Goal: Use online tool/utility: Utilize a website feature to perform a specific function

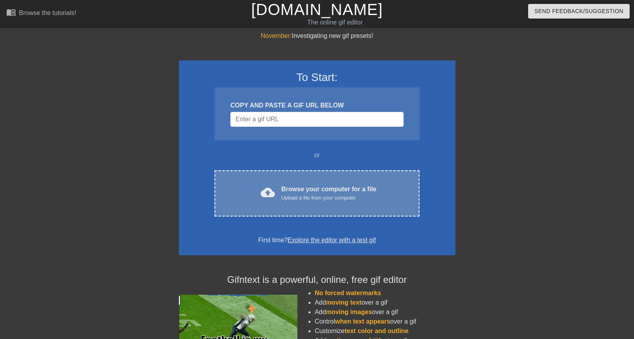
click at [275, 188] on div "cloud_upload Browse your computer for a file Upload a file from your computer" at bounding box center [316, 193] width 171 height 18
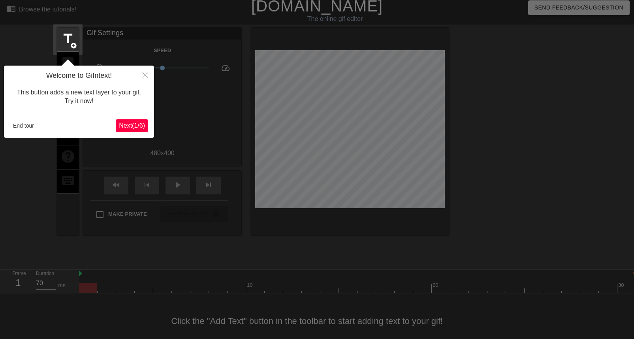
scroll to position [19, 0]
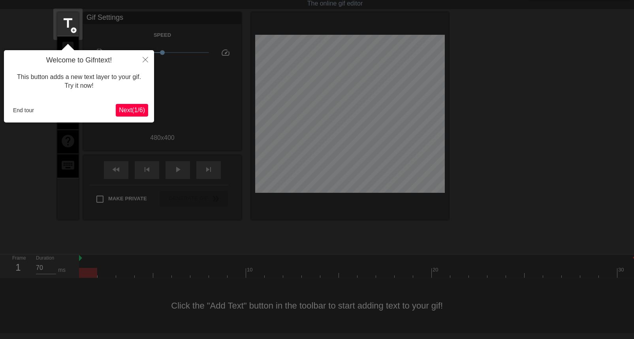
click at [130, 110] on span "Next ( 1 / 6 )" at bounding box center [132, 110] width 26 height 7
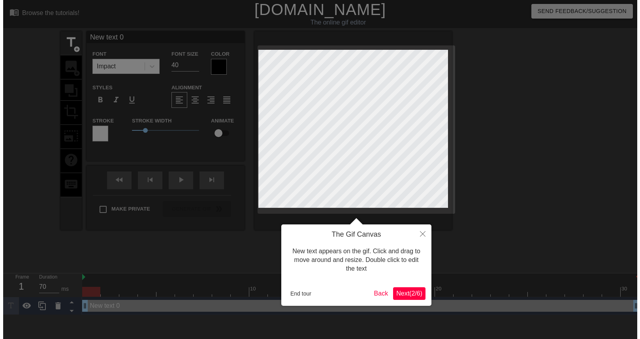
scroll to position [0, 0]
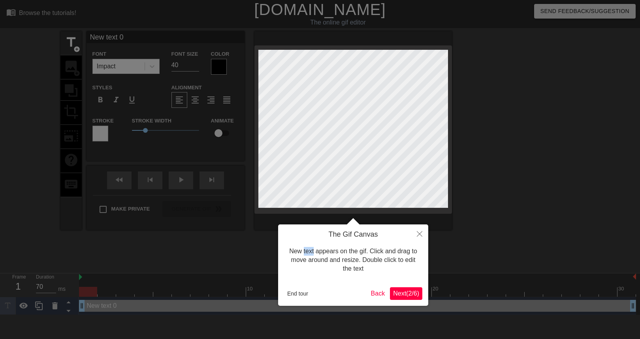
click at [130, 110] on body "menu_book Browse the tutorials! [DOMAIN_NAME] The online gif editor Send Feedba…" at bounding box center [320, 157] width 640 height 315
click at [403, 294] on span "Next ( 2 / 6 )" at bounding box center [406, 293] width 26 height 7
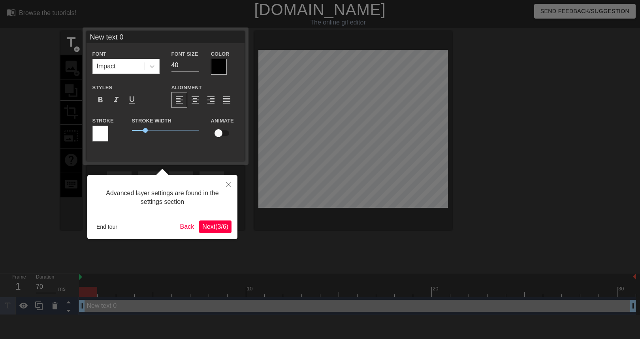
click at [215, 226] on span "Next ( 3 / 6 )" at bounding box center [215, 226] width 26 height 7
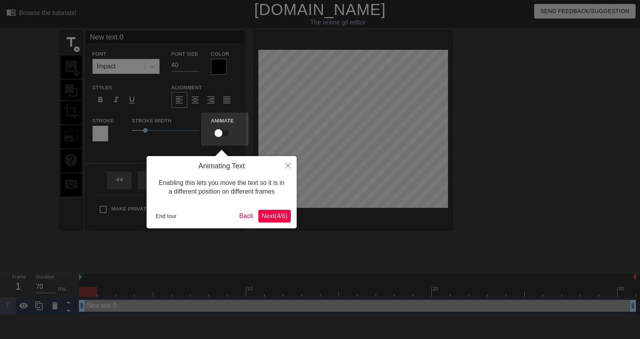
click at [281, 212] on span "Next ( 4 / 6 )" at bounding box center [274, 215] width 26 height 7
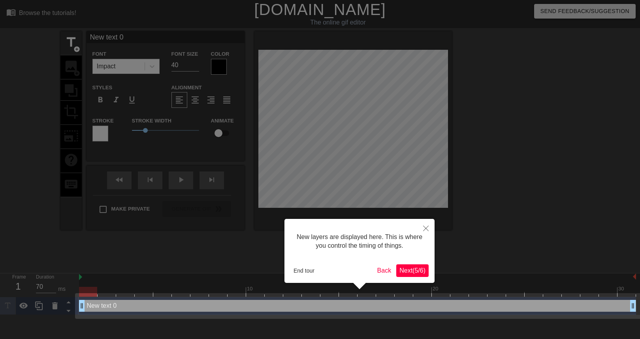
click at [413, 270] on span "Next ( 5 / 6 )" at bounding box center [412, 270] width 26 height 7
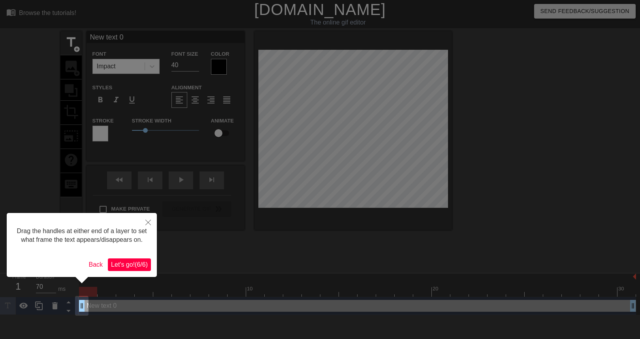
click at [133, 268] on span "Let's go! ( 6 / 6 )" at bounding box center [129, 264] width 37 height 7
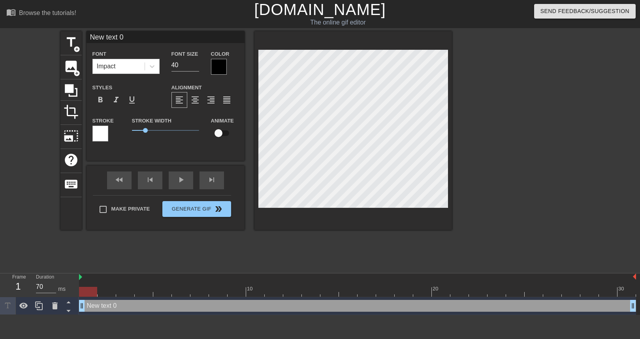
scroll to position [1, 2]
type input "C"
type textarea "C"
type input "Co"
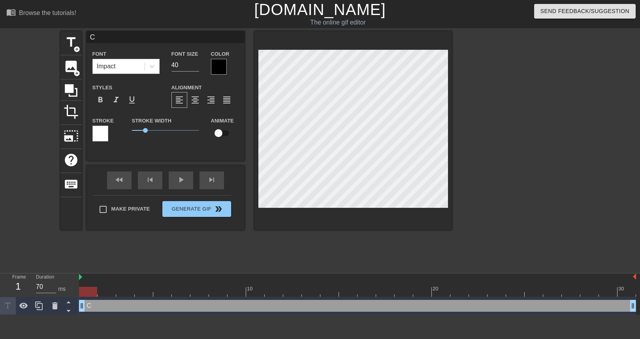
type textarea "Co"
type input "Com"
type textarea "Com"
type input "Comm"
type textarea "Comme"
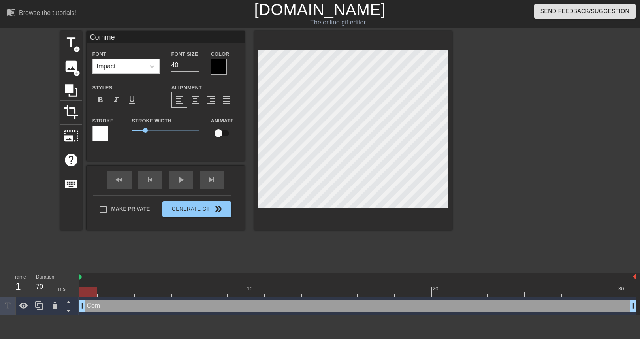
type input "Commer"
type textarea "Commer"
type input "Commerc"
type textarea "Commerc"
type input "Commerci"
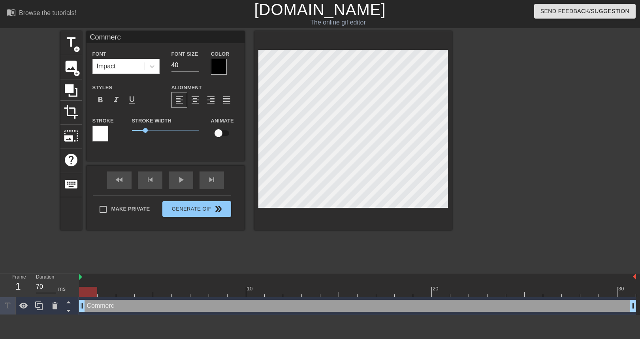
type textarea "Commerci"
type input "Commercia"
type textarea "Commercia"
type input "Commercial"
type textarea "Commercial"
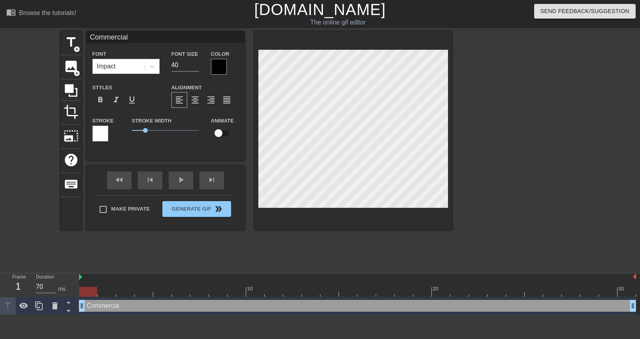
type input "Commercial"
type textarea "Commercial"
type input "Commercial P"
type textarea "Commercial P"
type input "Commercial Pr"
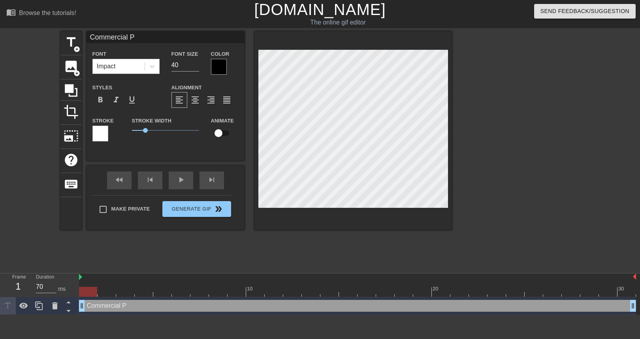
type textarea "Commercial Pr"
type input "Commercial P"
type textarea "Commercial P"
type input "Commercial"
type textarea "Commercial"
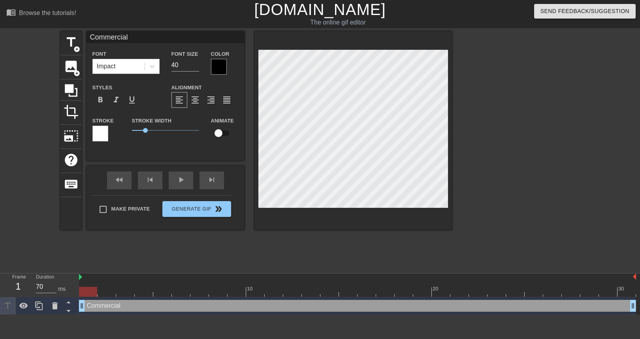
type input "Commercial p"
type textarea "Commercial p"
type input "Commercial pr"
type textarea "Commercial pr"
type input "Commercial pro"
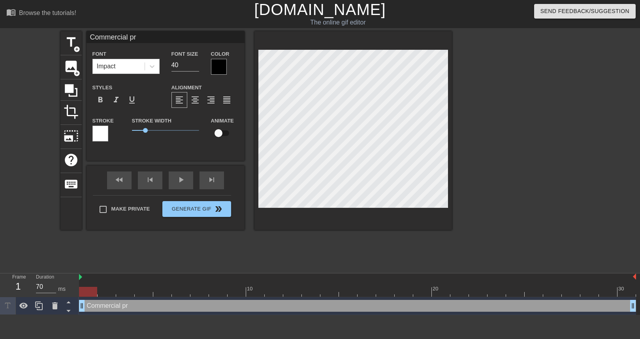
type textarea "Commercial pro"
type input "Commercial prod"
type textarea "Commercial prod"
type input "Commercial produ"
type textarea "Commercial produ"
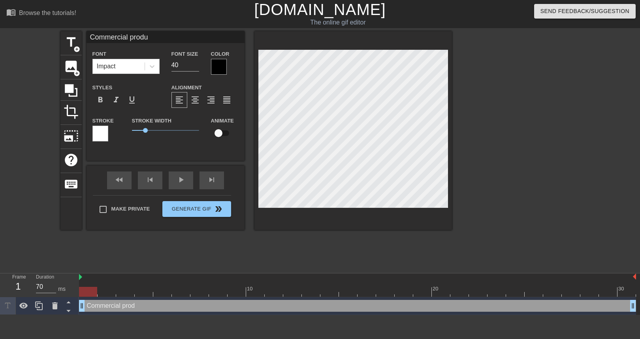
type input "Commercial produc"
type textarea "Commercial produc"
type input "Commercial product"
type textarea "Commercial product"
type input "Commercial product"
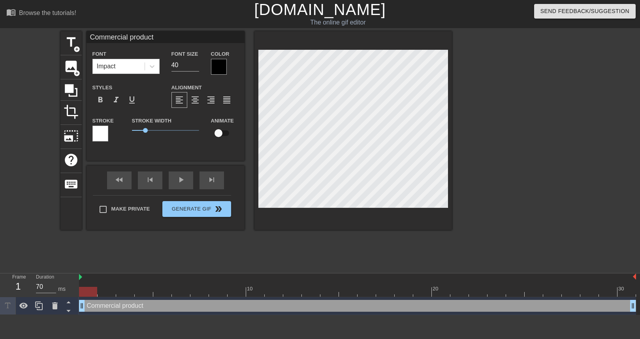
type textarea "Commercial product"
type input "Commercial product m"
type textarea "Commercial product ma"
type input "Commercial product man"
type textarea "Commercial product man"
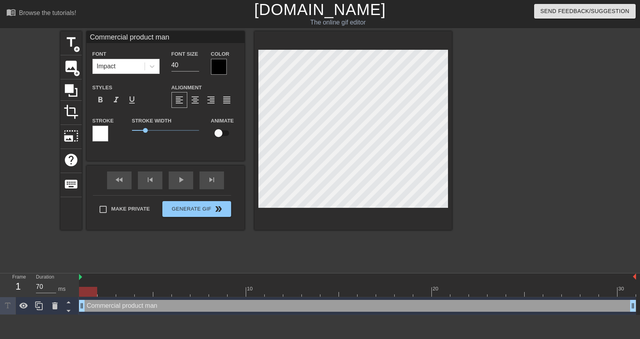
type input "Commercial product mana"
type textarea "Commercial product mana"
type input "Commercial product manag"
type textarea "Commercial product manag"
type input "Commercial product manage"
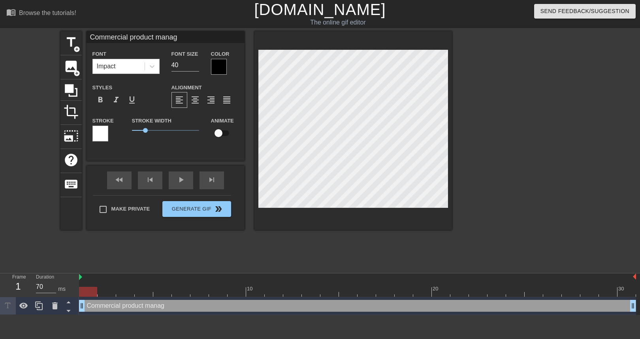
type textarea "Commercial product manage"
type input "Commercial product manager"
type textarea "Commercial product manager"
type input "Commercial product manager"
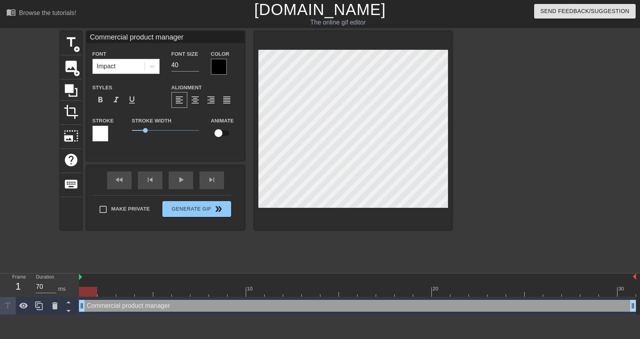
type textarea "Commercial product manager"
type input "Commercial product manager d"
type textarea "Commercial product manager d"
type input "Commercial product manager de"
type textarea "Commercial product manager de"
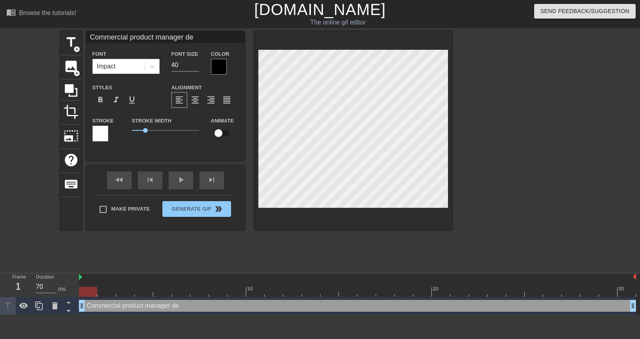
type input "Commercial product manager der"
type textarea "Commercial product manager der"
type input "Commercial product manager de"
type textarea "Commercial product manager de"
type input "Commercial product manager d"
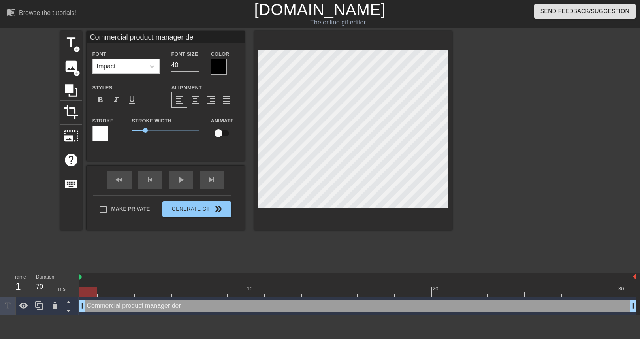
type textarea "Commercial product manager d"
type input "Commercial product manager"
type textarea "Commercial product manager"
type input "Commercial product manager"
type textarea "Commercial product manager"
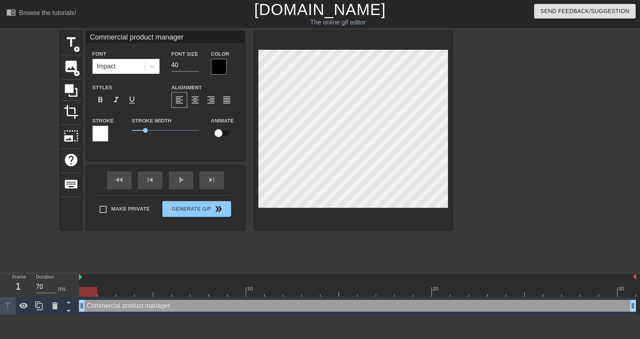
scroll to position [1, 1]
type input "Commercial product manager b"
type textarea "Commercial product manager b"
type input "Commercial product manager bl"
type textarea "Commercial product manager bl"
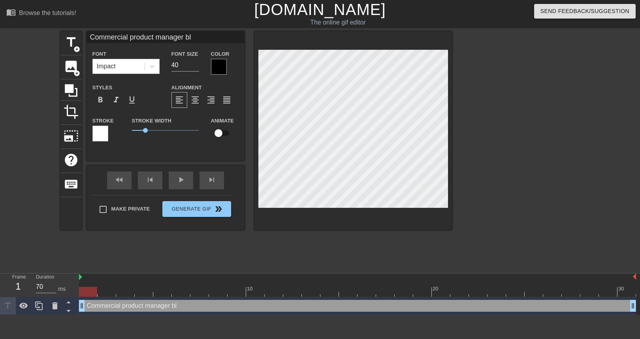
type input "Commercial product manager b"
type textarea "Commercial product manager b"
type input "Commercial product manager"
type textarea "Commercial product manager"
type input "Commercial product manager d"
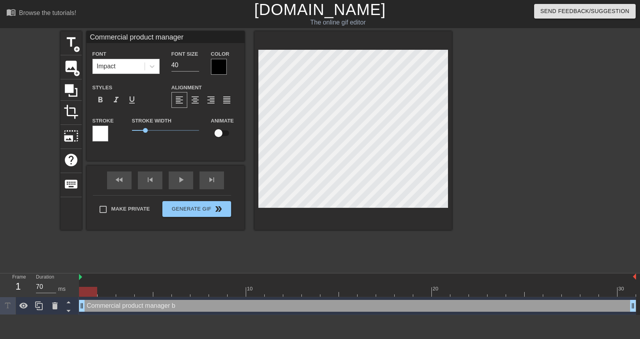
type textarea "Commercial product manager d"
type input "Commercial product manager de"
type textarea "Commercial product manager de"
type input "Commercial product manager der"
type textarea "Commercial product manager der"
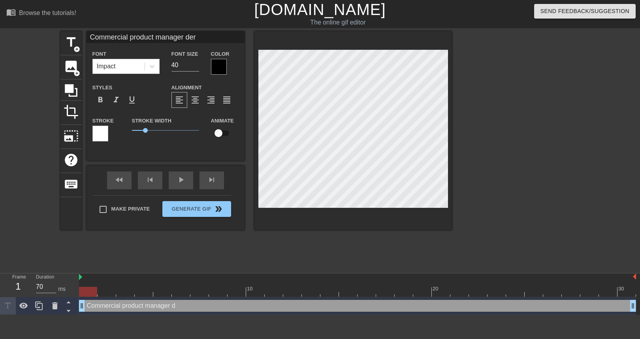
type input "Commercial product manager der"
type textarea "Commercial product manager der"
type input "Commercial product manager der b"
type textarea "Commercial product manager der b"
type input "Commercial product manager der bl"
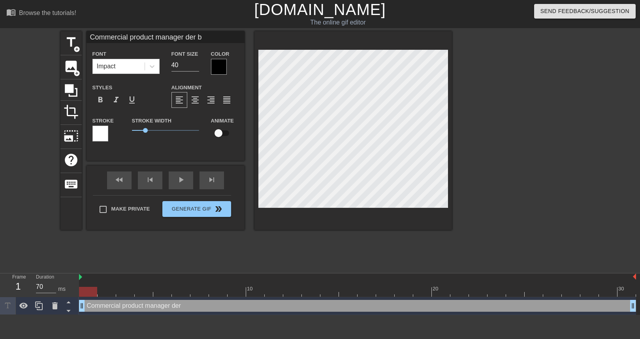
type textarea "Commercial product manager der bl"
type input "Commercial product manager der bli"
type textarea "Commercial product manager der bli"
type input "Commercial product manager der bliv"
type textarea "Commercial product manager der bliv"
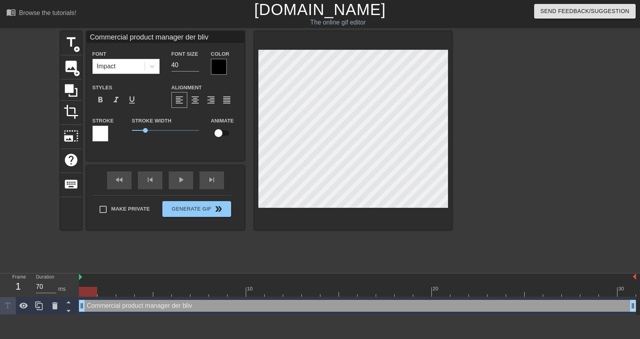
type input "Commercial product manager der blive"
type textarea "Commercial product manager der blive"
type input "Commercial product manager der bliver"
type textarea "Commercial product manager der bliver"
type input "Commercial product manager der bliver"
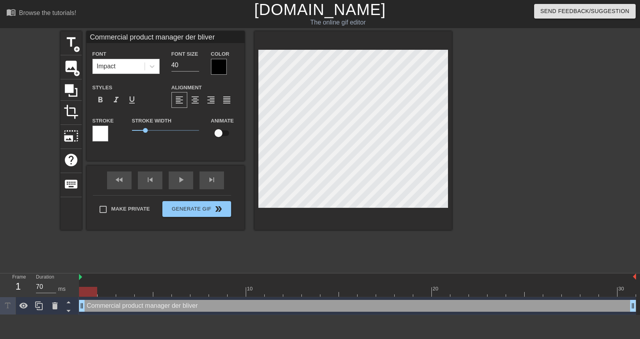
type textarea "Commercial product manager der bliver k"
type input "Commercial product manager der bliver ka"
type textarea "Commercial product manager der bliver ka"
type input "Commercial product manager der bliver kal"
type textarea "Commercial product manager der bliver kal"
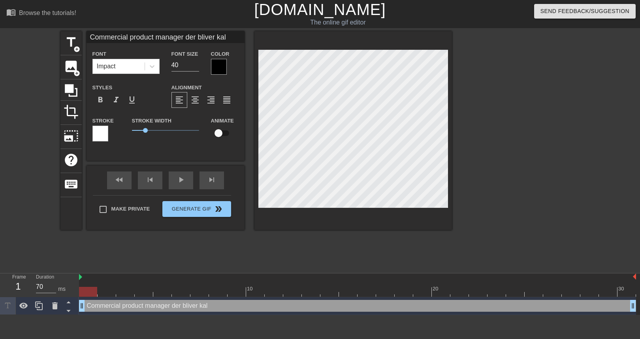
type input "Commercial product manager der bliver kald"
type textarea "Commercial product manager der bliver kald"
type input "Commercial product manager der bliver kaldt"
type textarea "Commercial product manager der bliver kaldt"
type input "Commercial product manager der bliver kaldt"
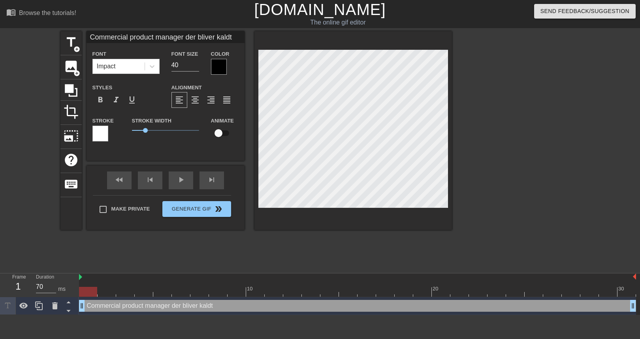
type textarea "Commercial product manager der bliver kaldt"
type input "Commercial product manager der bliver kaldt f"
type textarea "Commercial product manager der bliver kaldt f"
type input "Commercial product manager der bliver kaldt fo"
type textarea "Commercial product manager der bliver kaldt fo"
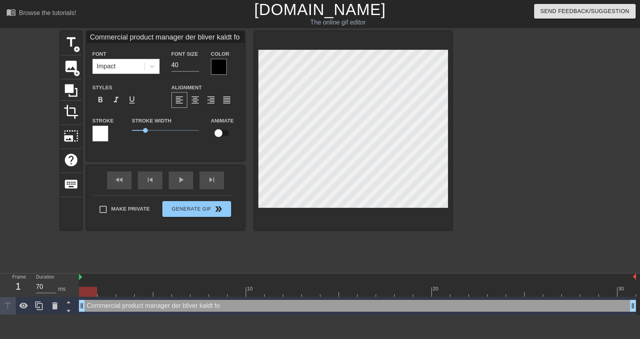
type input "Commercial product manager der bliver kaldt for"
type textarea "Commercial product manager der bliver kaldt for"
type input "Commercial product manager der bliver kaldt for"
type textarea "Commercial product manager der bliver kaldt for"
type input "Commercial product manager der bliver kaldt for m"
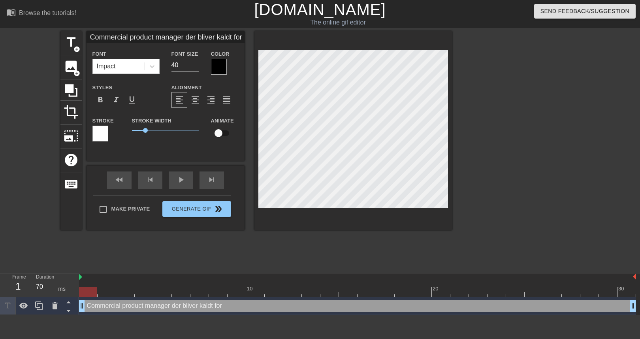
type textarea "Commercial product manager der bliver kaldt for m"
type input "Commercial product manager der bliver kaldt for mr"
type textarea "Commercial product manager der bliver kaldt for mr"
type input "Commercial product manager der bliver kaldt for m"
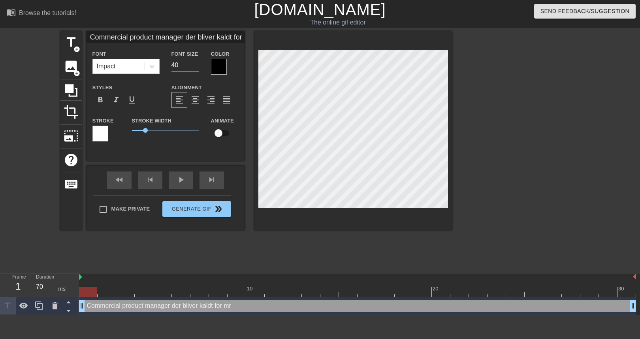
type textarea "Commercial product manager der bliver kaldt for m"
type input "Commercial product manager der bliver kaldt for"
type textarea "Commercial product manager der bliver kaldt for"
type input "Commercial product manager der bliver kaldt for M"
type textarea "Commercial product manager der bliver kaldt for M"
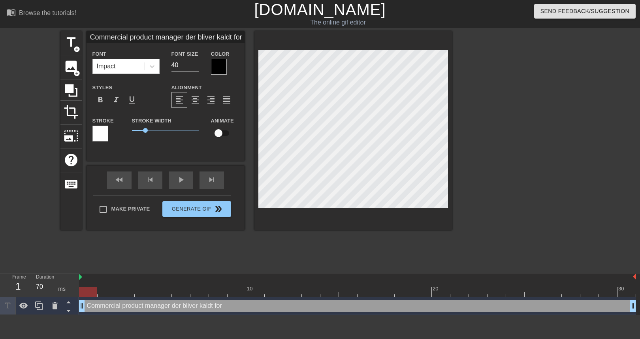
type input "Commercial product manager der bliver kaldt for Mr"
type textarea "Commercial product manager der bliver kaldt for Mr"
type input "Commercial product manager der bliver kaldt for Mr."
type textarea "Commercial product manager der bliver kaldt for Mr."
type input "Commercial product manager der bliver kaldt for Mr."
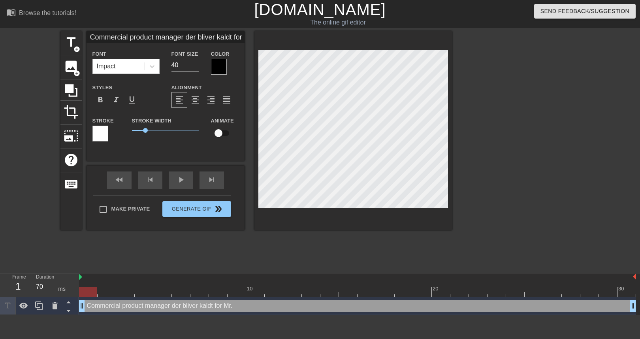
type textarea "Commercial product manager der bliver kaldt for Mr."
type input "Commercial product manager der bliver kaldt for Mr. T"
type textarea "Commercial product manager der bliver kaldt for Mr. T"
type input "Commercial product manager der bliver kaldt for Mr. Te"
type textarea "Commercial product manager der bliver kaldt for Mr. Te"
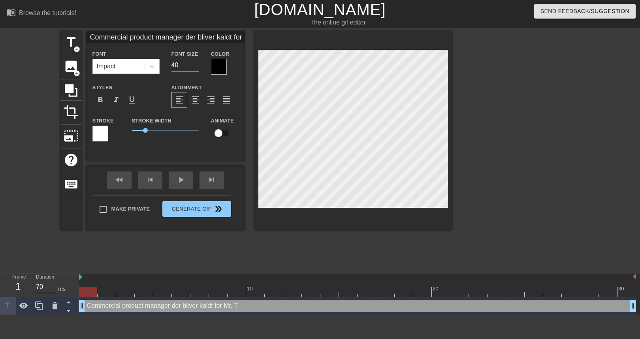
type input "Commercial product manager der bliver kaldt for Mr. Tek"
type textarea "Commercial product manager der bliver kaldt for Mr. Tek"
type input "Commercial product manager der bliver kaldt for Mr. Teks"
type textarea "Commercial product manager der bliver kaldt for Mr. Teks"
type input "Commercial product manager der bliver kaldt for Mr. Tekst"
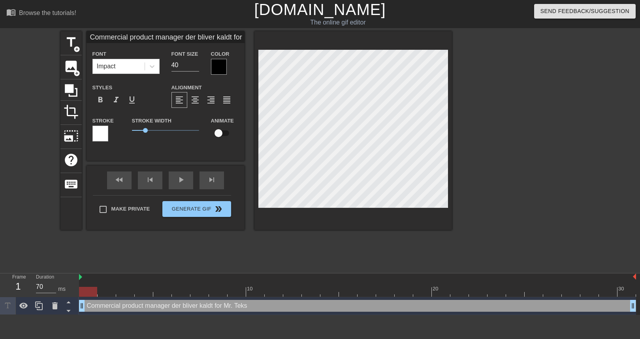
type textarea "Commercial product manager der bliver kaldt for Mr. Tekst"
type input "Commercial product manager der bliver kaldt for Mr. Tekst"
type textarea "Commercial product manager der bliver kaldt for Mr. Tekst"
type input "Commercial product manager der bliver kaldt for Mr. Teksta"
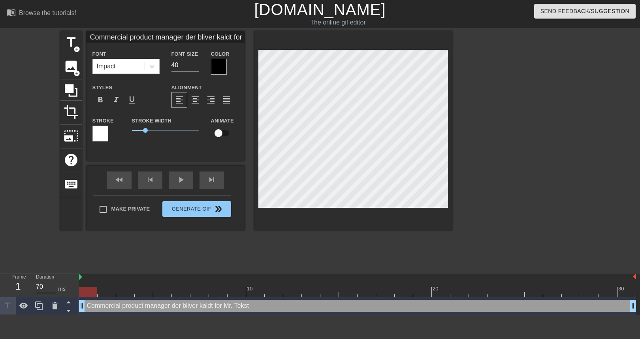
type textarea "Commercial product manager der bliver kaldt for Mr. Tekst a"
type input "Commercial product manager der bliver kaldt for Mr. Tekstaf"
type textarea "Commercial product manager der bliver kaldt for Mr. Tekst af"
type input "Commercial product manager der bliver kaldt for Mr. Tekstaf"
type textarea "Commercial product manager der bliver kaldt for Mr. Tekst af"
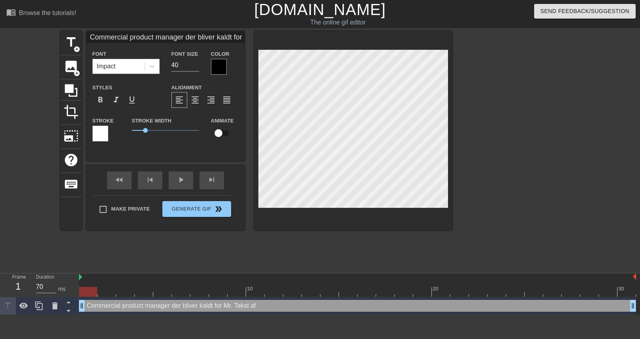
type input "Commercial product manager der bliver kaldt for Mr. Tekstaf c"
type textarea "Commercial product manager der bliver kaldt for Mr. Tekst af c"
type input "Commercial product manager der bliver kaldt for Mr. Tekstaf ce"
type textarea "Commercial product manager der bliver kaldt for Mr. Tekst af ce"
type input "Commercial product manager der bliver kaldt for Mr. Tekstaf ceh"
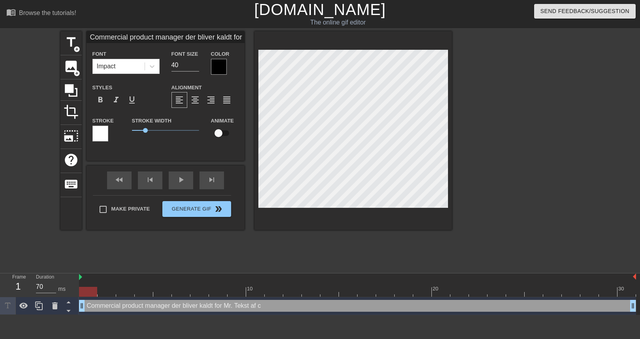
type textarea "Commercial product manager der bliver kaldt for Mr. Tekst af ceh"
type input "Commercial product manager der bliver kaldt for Mr. Tekstaf ce"
type textarea "Commercial product manager der bliver kaldt for Mr. Tekst af ce"
type input "Commercial product manager der bliver kaldt for Mr. Tekstaf c"
type textarea "Commercial product manager der bliver kaldt for Mr. Tekst af c"
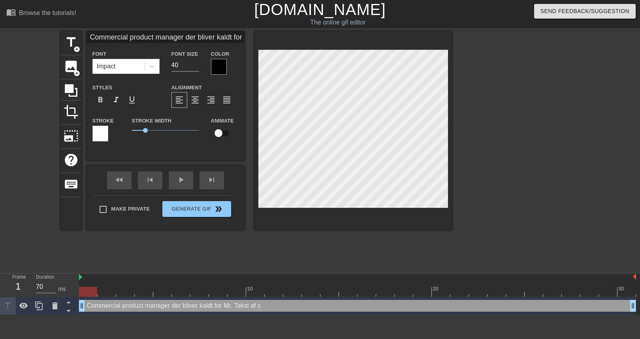
type input "Commercial product manager der bliver kaldt for Mr. Tekstaf ch"
type textarea "Commercial product manager der bliver kaldt for Mr. Tekst af ch"
type input "Commercial product manager der bliver kaldt for Mr. Tekstaf che"
type textarea "Commercial product manager der bliver kaldt for Mr. Tekst af che"
type input "Commercial product manager der bliver kaldt for Mr. Tekstaf chef"
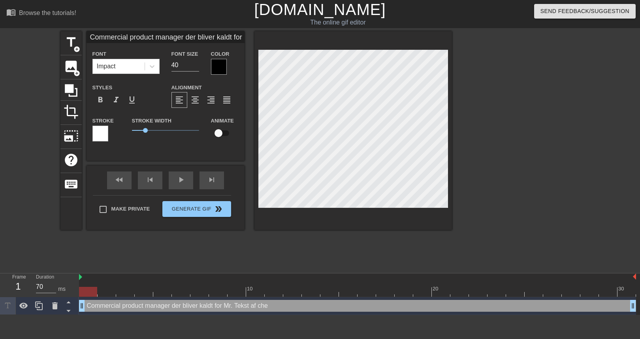
type textarea "Commercial product manager der bliver kaldt for Mr. Tekst af chef"
type input "Commercial product manager der bliver kaldt for Mr. Tekstaf cheft"
type textarea "Commercial product manager der bliver kaldt for Mr. Tekst af cheft"
type input "Commercial product manager der bliver kaldt for Mr. Tekstaf chefte"
type textarea "Commercial product manager der bliver kaldt for Mr. Tekst af chefte"
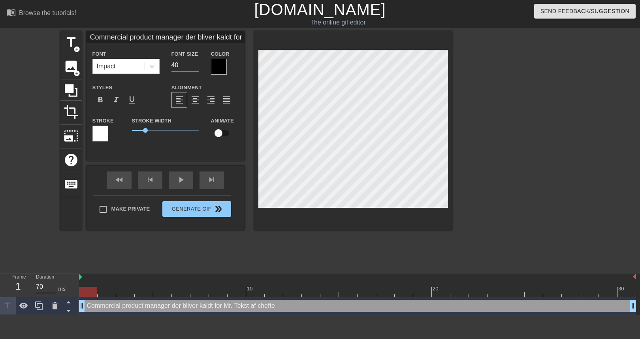
scroll to position [2, 2]
type input "Commercial product manager der bliver kaldt for Mr. Tekstaf chefter"
type textarea "Commercial product manager der bliver kaldt for Mr. Tekst af chefter"
type input "Commercial product manager der bliver kaldt for Mr. Tekstaf chefte"
type textarea "Commercial product manager der bliver kaldt for Mr. Tekst af chefte"
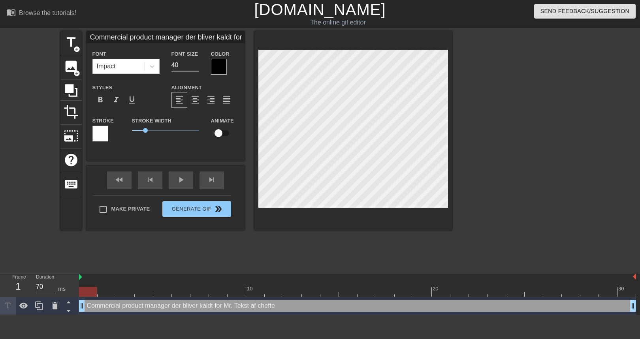
type input "Commercial product manager der bliver kaldt for Mr. Tekstaf cheft"
type textarea "Commercial product manager der bliver kaldt for Mr. Tekst af cheft"
type input "Commercial product manager der bliver kaldt for Mr. Tekstaf chef"
type textarea "Commercial product manager der bliver kaldt for Mr. Tekst af chef"
type input "Commercial product manager der bliver kaldt for Mr. Tekstaf chefe"
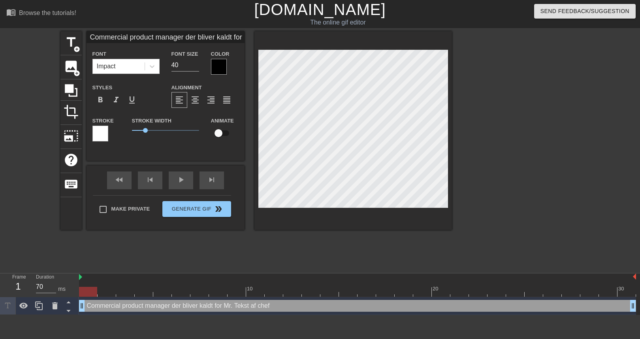
type textarea "Commercial product manager der bliver kaldt for Mr. Tekst af chefe"
type input "Commercial product manager der bliver kaldt for Mr. Tekstaf chefer"
type textarea "Commercial product manager der bliver kaldt for Mr. Tekst [PERSON_NAME]"
type input "Commercial product manager der bliver kaldt for Mr. Tekstaf chefern"
type textarea "Commercial product manager der bliver kaldt for Mr. Tekst af chefern"
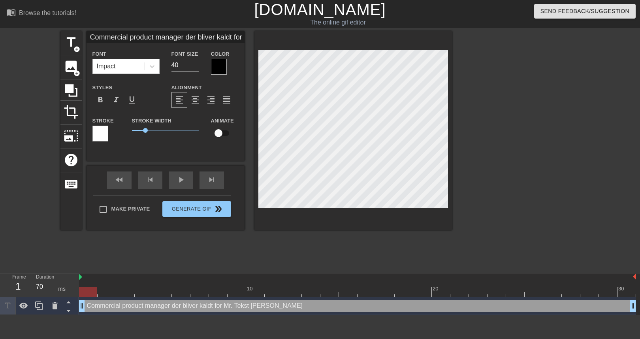
scroll to position [2, 2]
type input "Commercial product manager der bliver kaldt for Mr. Tekstaf cheferne"
type textarea "Commercial product manager der bliver kaldt for Mr. Tekst af cheferne"
type input "Commercial product manager der bliver kaldt for Mr. Tekstaf cheferne"
type textarea "Commercial product manager der bliver kaldt for Mr. Tekst af cheferne"
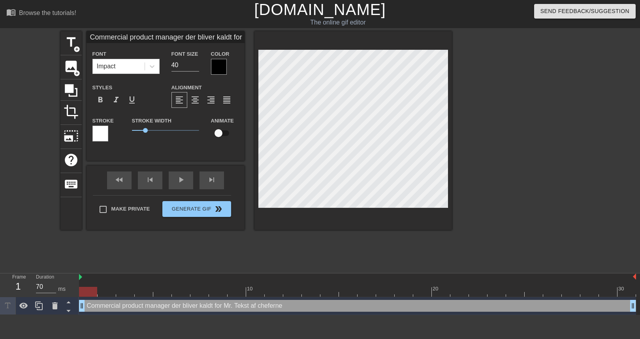
click at [558, 165] on div at bounding box center [520, 149] width 118 height 237
drag, startPoint x: 146, startPoint y: 132, endPoint x: 141, endPoint y: 132, distance: 4.8
click at [141, 132] on span "0.7" at bounding box center [141, 130] width 5 height 5
type input "Commercial product manager der f"
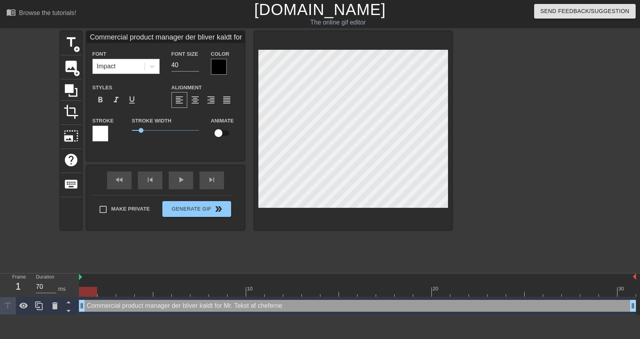
type textarea "Commercial product manager der f"
type input "Commercial product manager der få"
type textarea "Commercial product manager der få"
type input "Commercial product manager der får"
type textarea "Commercial product manager der får"
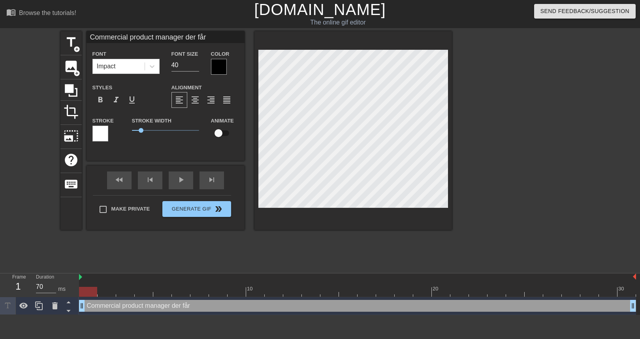
type input "Commercial product manager der får"
type textarea "Commercial product manager der får"
click at [180, 64] on input "40" at bounding box center [185, 65] width 28 height 13
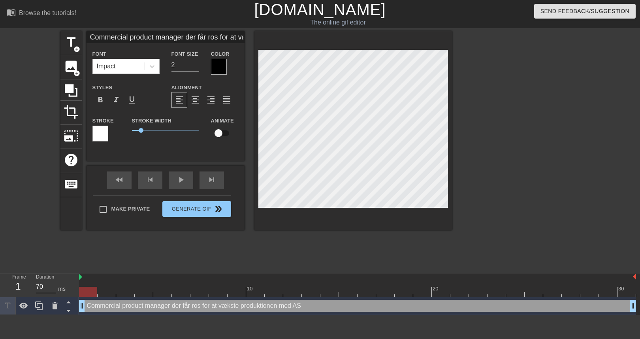
scroll to position [2, 9]
click at [179, 68] on input "2" at bounding box center [185, 65] width 28 height 13
click at [180, 69] on input "32" at bounding box center [185, 65] width 28 height 13
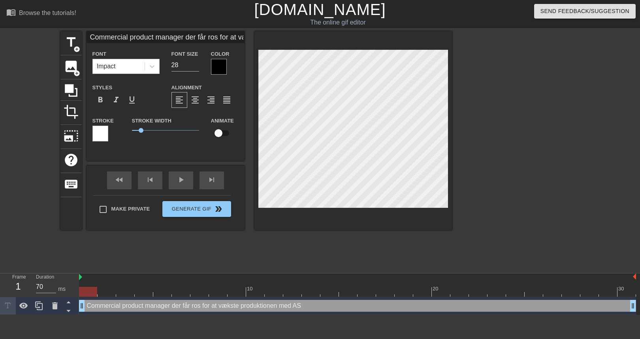
scroll to position [2, 4]
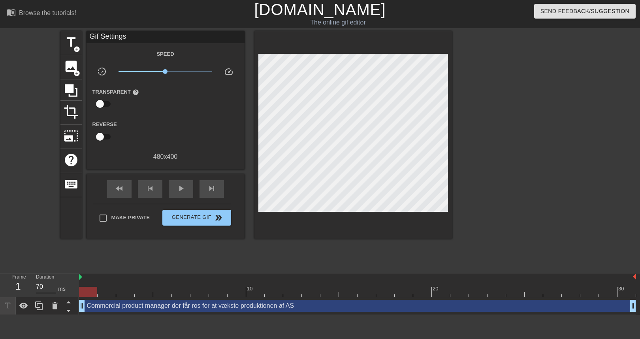
click at [537, 156] on div at bounding box center [520, 149] width 118 height 237
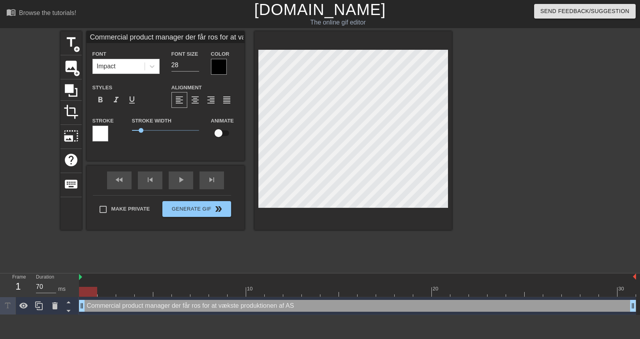
click at [475, 170] on div at bounding box center [520, 149] width 118 height 237
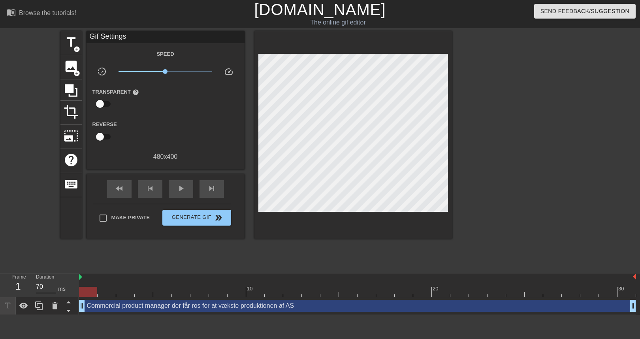
click at [89, 291] on div at bounding box center [88, 292] width 18 height 10
drag, startPoint x: 631, startPoint y: 304, endPoint x: 724, endPoint y: 283, distance: 95.5
click at [633, 283] on html "menu_book Browse the tutorials! [DOMAIN_NAME] The online gif editor Send Feedba…" at bounding box center [320, 157] width 640 height 315
click at [185, 193] on span "play_arrow" at bounding box center [180, 188] width 9 height 9
click at [199, 220] on span "Generate Gif double_arrow" at bounding box center [196, 217] width 62 height 9
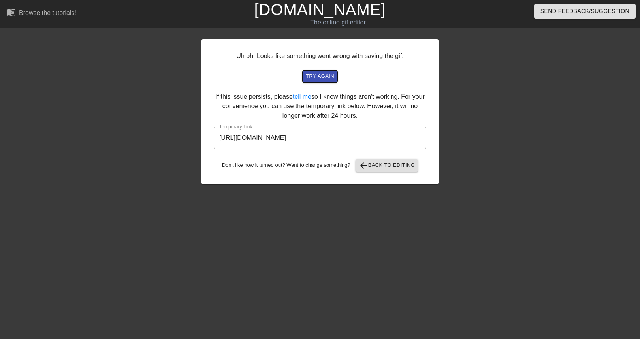
click at [326, 80] on span "try again" at bounding box center [320, 76] width 28 height 9
click at [379, 141] on input "[URL][DOMAIN_NAME]" at bounding box center [320, 138] width 212 height 22
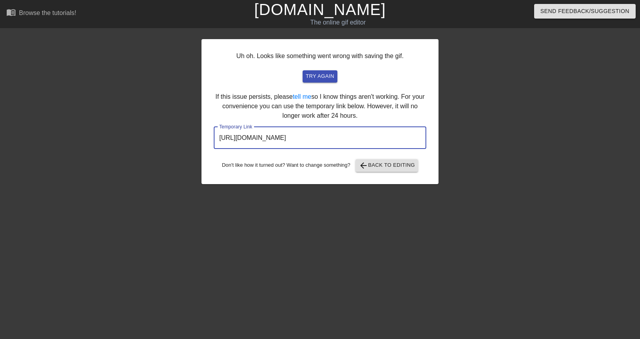
click at [379, 141] on input "[URL][DOMAIN_NAME]" at bounding box center [320, 138] width 212 height 22
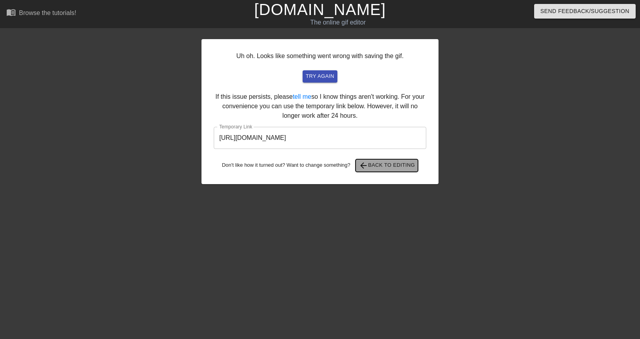
click at [400, 167] on span "arrow_back Back to Editing" at bounding box center [387, 165] width 56 height 9
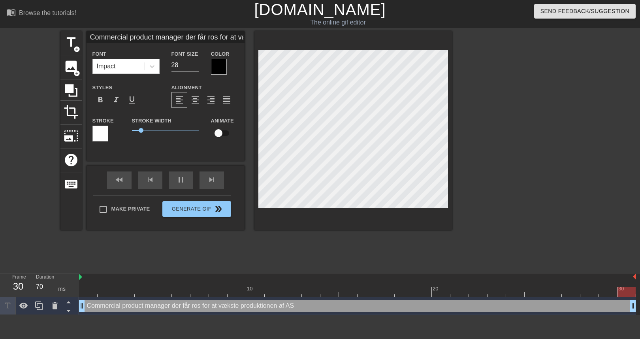
click at [103, 139] on div at bounding box center [100, 134] width 16 height 16
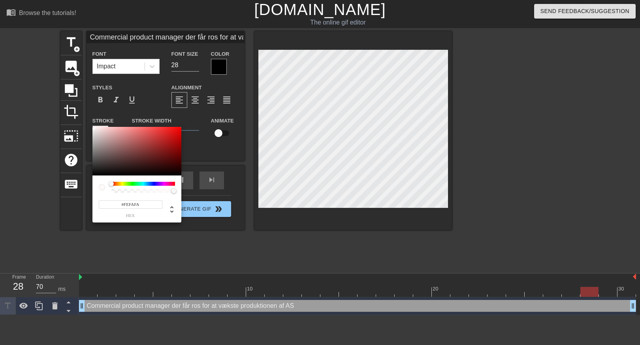
click at [94, 127] on div at bounding box center [93, 126] width 5 height 5
click at [94, 128] on div at bounding box center [93, 127] width 5 height 5
drag, startPoint x: 100, startPoint y: 171, endPoint x: 116, endPoint y: 173, distance: 15.6
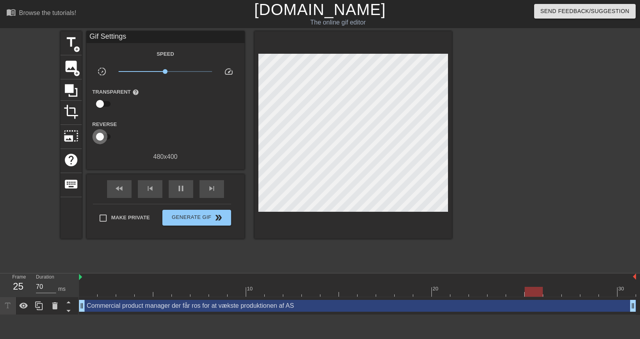
click at [102, 134] on input "checkbox" at bounding box center [99, 136] width 45 height 15
click at [102, 135] on input "checkbox" at bounding box center [107, 136] width 45 height 15
click at [105, 103] on input "checkbox" at bounding box center [99, 103] width 45 height 15
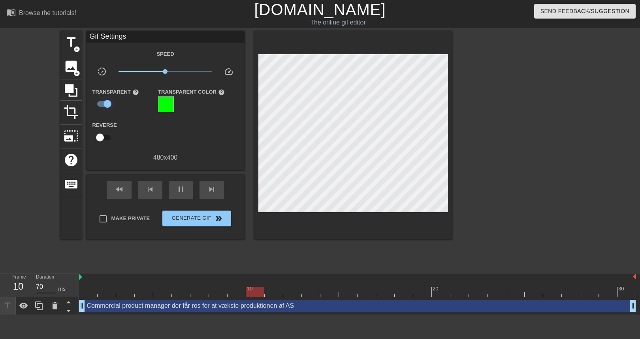
click at [105, 103] on input "checkbox" at bounding box center [107, 103] width 45 height 15
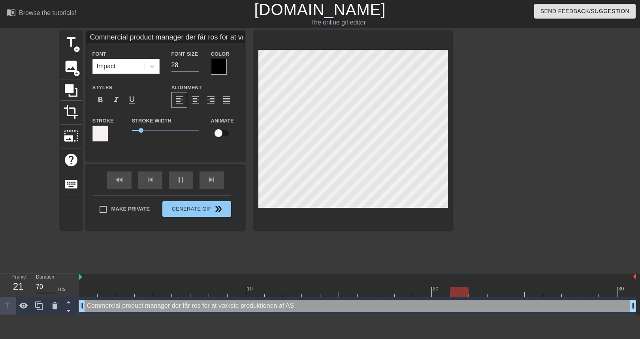
click at [227, 134] on input "checkbox" at bounding box center [218, 133] width 45 height 15
click at [225, 133] on input "checkbox" at bounding box center [225, 133] width 45 height 15
click at [218, 69] on div at bounding box center [219, 67] width 16 height 16
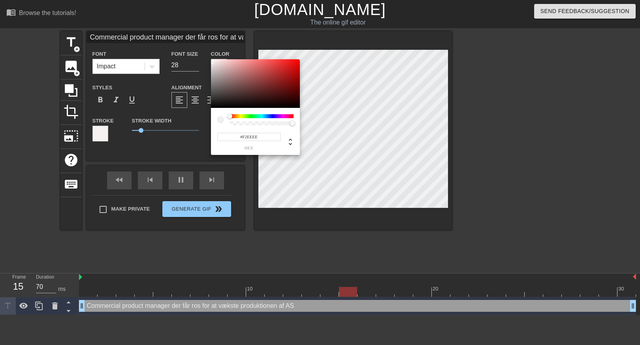
click at [212, 62] on div at bounding box center [255, 83] width 89 height 49
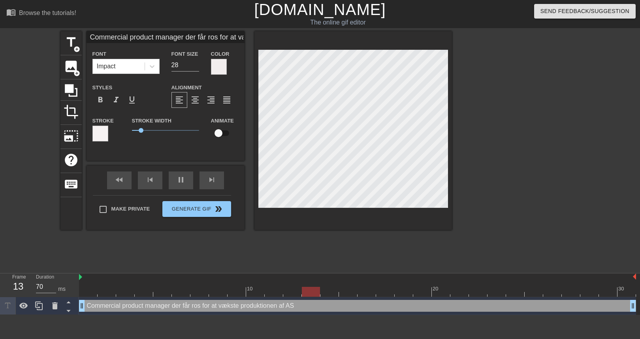
click at [111, 139] on div "Stroke" at bounding box center [106, 129] width 28 height 26
click at [98, 133] on div at bounding box center [100, 134] width 16 height 16
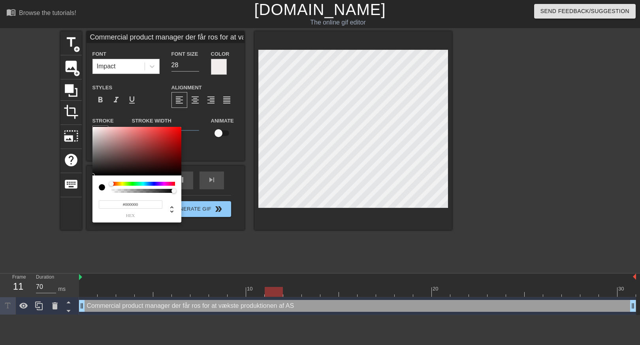
drag, startPoint x: 110, startPoint y: 158, endPoint x: 111, endPoint y: 199, distance: 41.1
click at [95, 182] on div "#000000 hex" at bounding box center [136, 175] width 89 height 96
drag, startPoint x: 125, startPoint y: 169, endPoint x: 190, endPoint y: 121, distance: 81.6
click at [190, 121] on div "#FF0000 hex" at bounding box center [320, 172] width 640 height 345
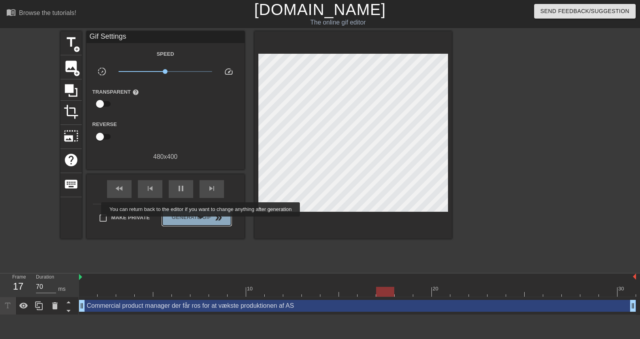
click at [206, 222] on span "Generate Gif double_arrow" at bounding box center [196, 217] width 62 height 9
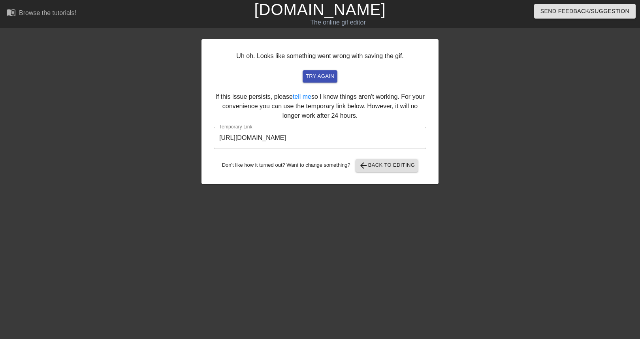
click at [345, 131] on input "[URL][DOMAIN_NAME]" at bounding box center [320, 138] width 212 height 22
click at [345, 133] on input "[URL][DOMAIN_NAME]" at bounding box center [320, 138] width 212 height 22
click at [345, 137] on input "[URL][DOMAIN_NAME]" at bounding box center [320, 138] width 212 height 22
